Goal: Communication & Community: Answer question/provide support

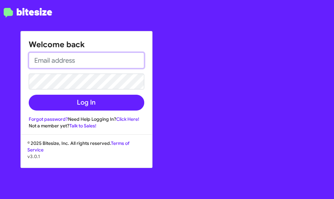
click at [92, 61] on input "email" at bounding box center [86, 60] width 115 height 16
type input "[EMAIL_ADDRESS][PERSON_NAME][DOMAIN_NAME]"
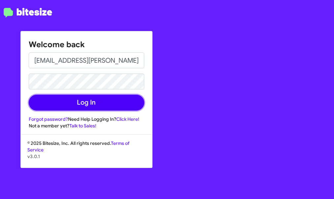
click at [87, 103] on button "Log In" at bounding box center [86, 103] width 115 height 16
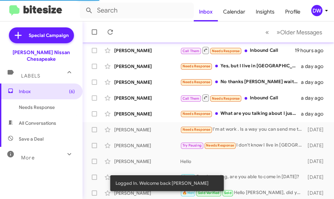
scroll to position [40, 0]
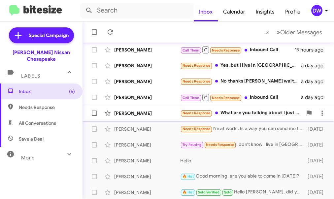
click at [252, 113] on div "Needs Response What are you talking about I just part this pathfinder [DATE]! I…" at bounding box center [241, 113] width 122 height 8
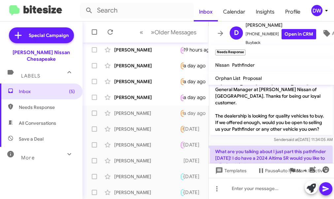
scroll to position [22, 0]
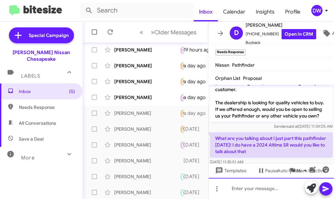
click at [225, 188] on div at bounding box center [270, 188] width 125 height 21
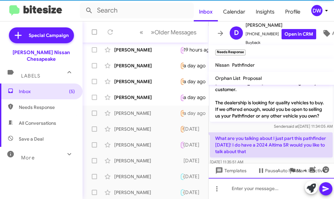
scroll to position [46, 0]
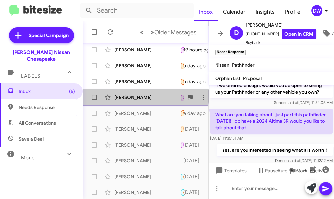
click at [141, 95] on div "[PERSON_NAME]" at bounding box center [147, 97] width 66 height 7
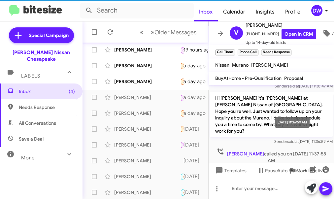
scroll to position [36, 0]
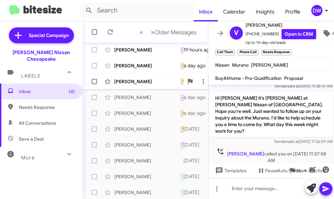
click at [134, 80] on div "[PERSON_NAME]" at bounding box center [147, 81] width 66 height 7
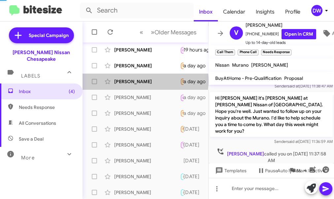
scroll to position [134, 0]
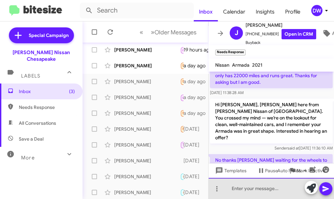
click at [245, 188] on div at bounding box center [270, 188] width 125 height 21
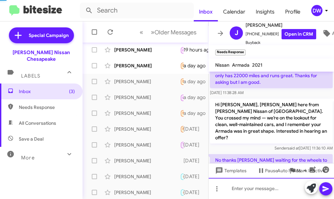
scroll to position [0, 0]
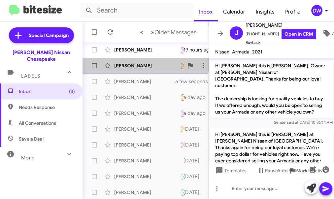
click at [143, 62] on div "[PERSON_NAME] Needs Response Yes, but I live in [GEOGRAPHIC_DATA] News so I'm a…" at bounding box center [145, 65] width 115 height 13
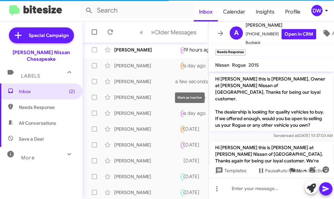
scroll to position [167, 0]
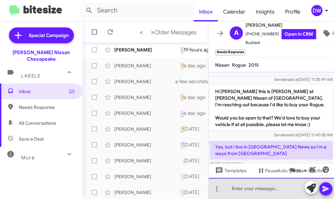
click at [247, 186] on div at bounding box center [270, 188] width 125 height 21
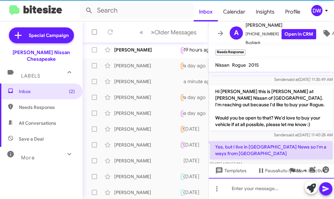
scroll to position [0, 0]
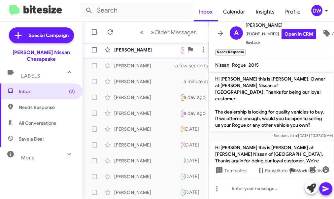
click at [147, 49] on div "[PERSON_NAME]" at bounding box center [147, 49] width 66 height 7
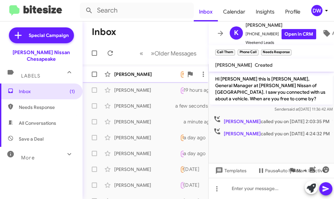
click at [127, 69] on div "[PERSON_NAME] Needs Response yes an hour ago" at bounding box center [145, 74] width 115 height 13
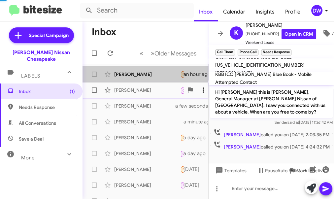
scroll to position [255, 0]
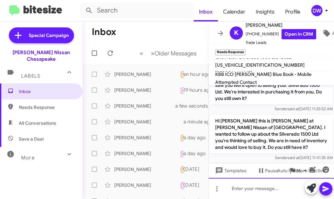
click at [242, 184] on div at bounding box center [270, 188] width 125 height 21
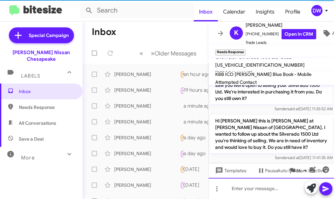
scroll to position [0, 0]
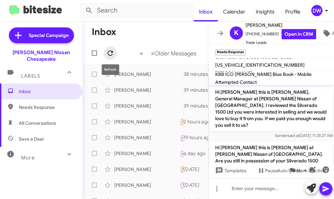
click at [112, 56] on icon at bounding box center [110, 53] width 8 height 8
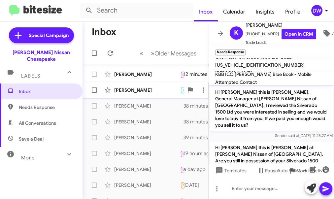
click at [127, 85] on div "[PERSON_NAME] 🔥 Hot No problem 29 minutes ago" at bounding box center [145, 89] width 115 height 13
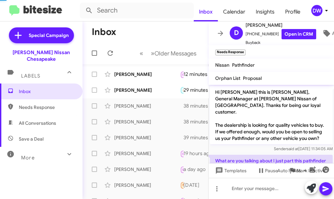
scroll to position [71, 0]
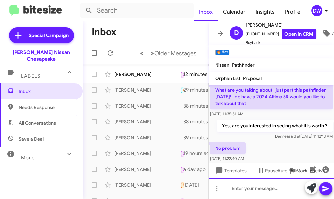
click at [244, 186] on div at bounding box center [270, 188] width 125 height 21
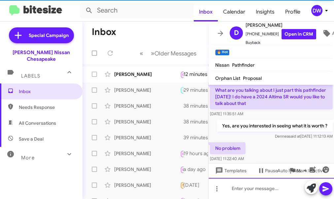
scroll to position [0, 0]
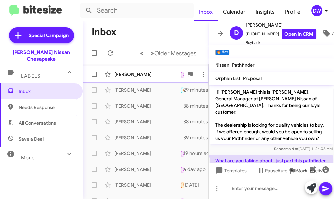
click at [148, 72] on div "[PERSON_NAME]" at bounding box center [147, 74] width 66 height 7
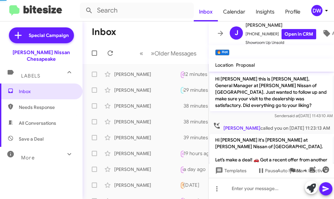
scroll to position [151, 0]
